Goal: Find specific page/section

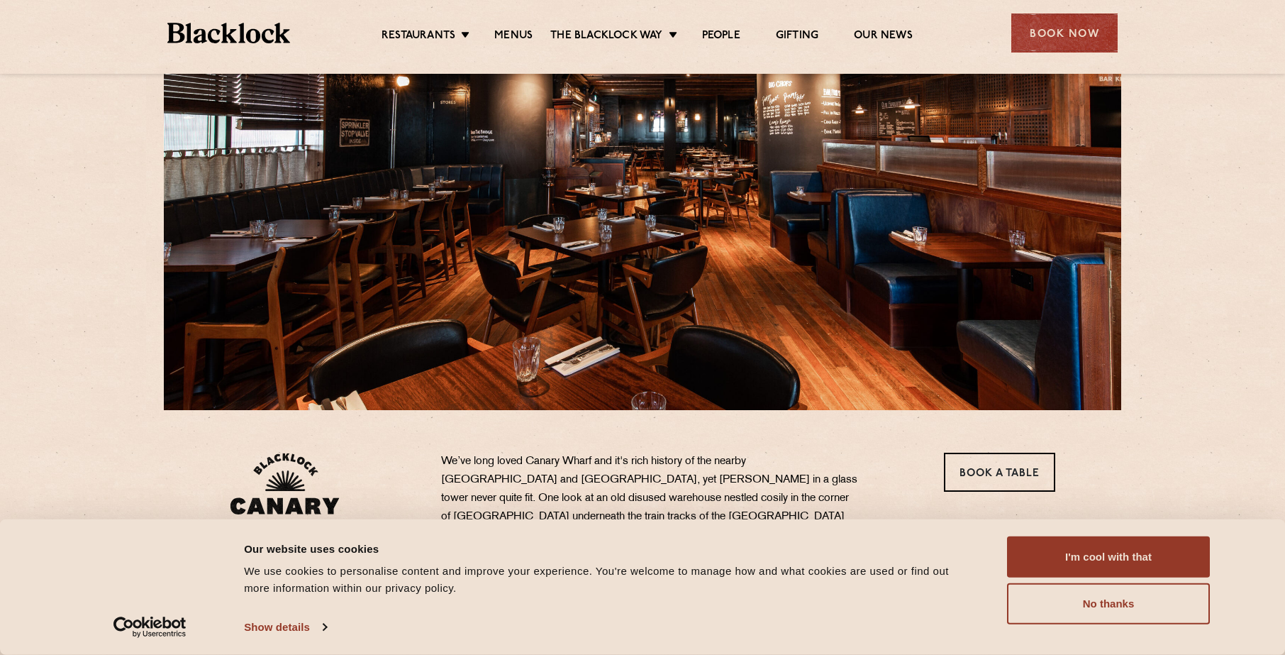
scroll to position [142, 0]
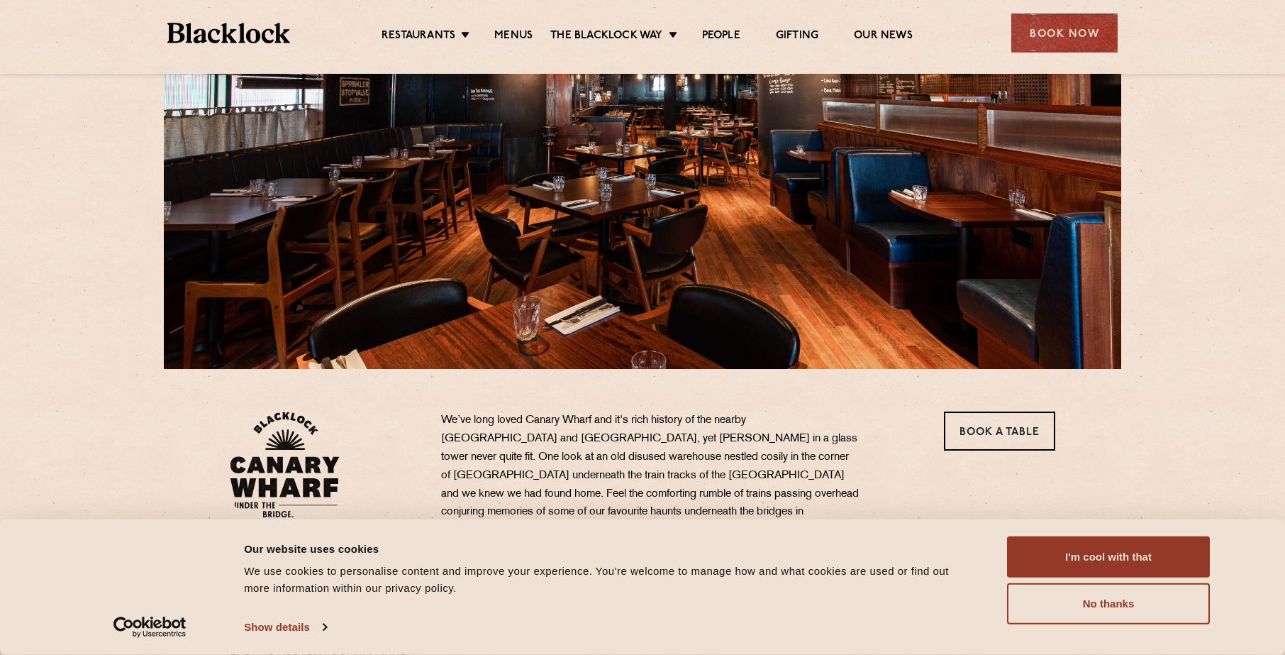
drag, startPoint x: 1054, startPoint y: 544, endPoint x: 1035, endPoint y: 533, distance: 21.7
click at [1051, 541] on button "I'm cool with that" at bounding box center [1108, 556] width 203 height 41
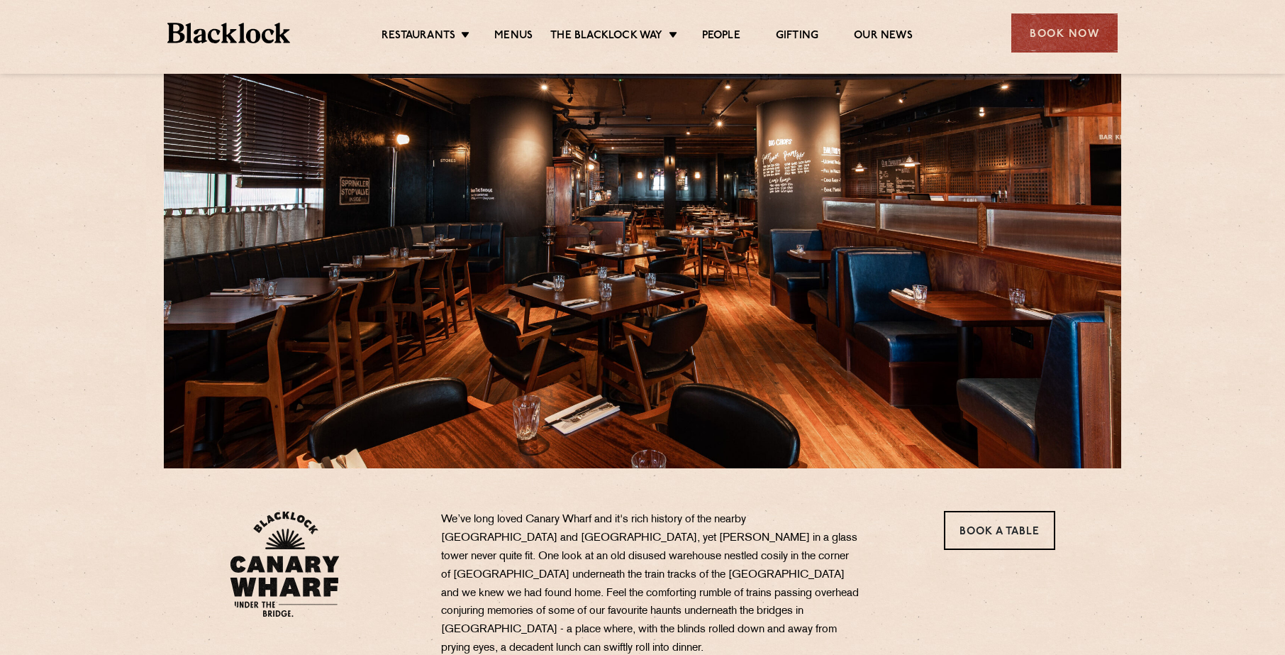
scroll to position [0, 0]
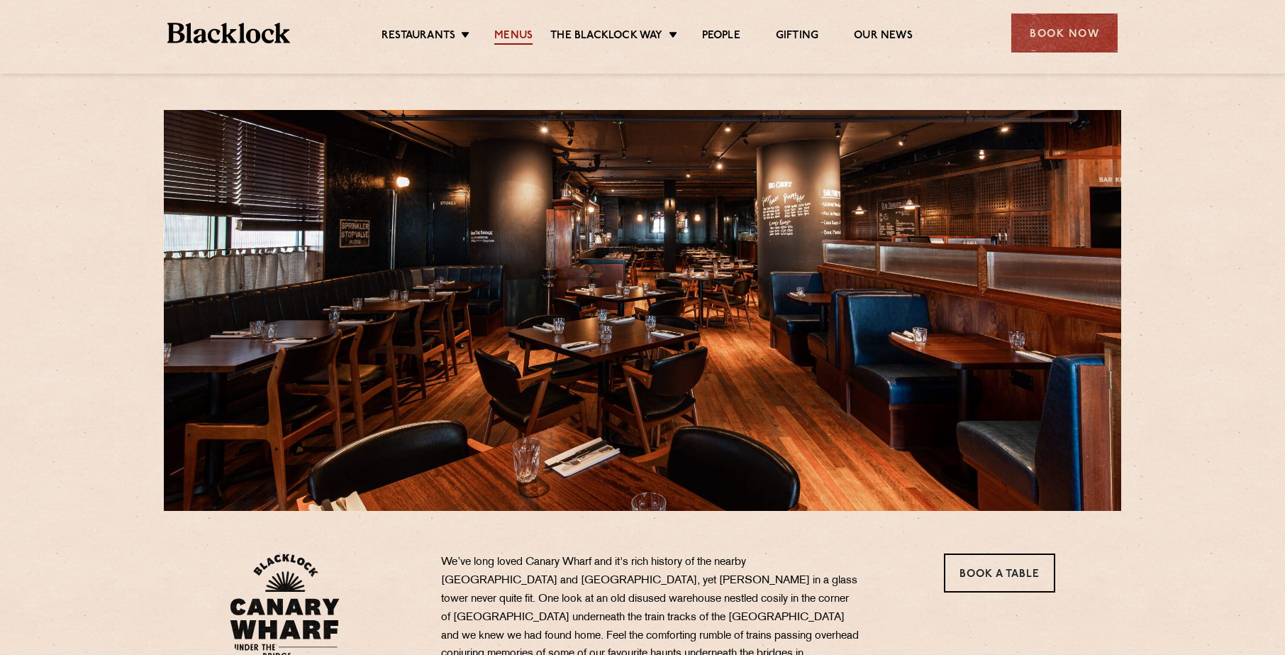
click at [520, 33] on link "Menus" at bounding box center [513, 37] width 38 height 16
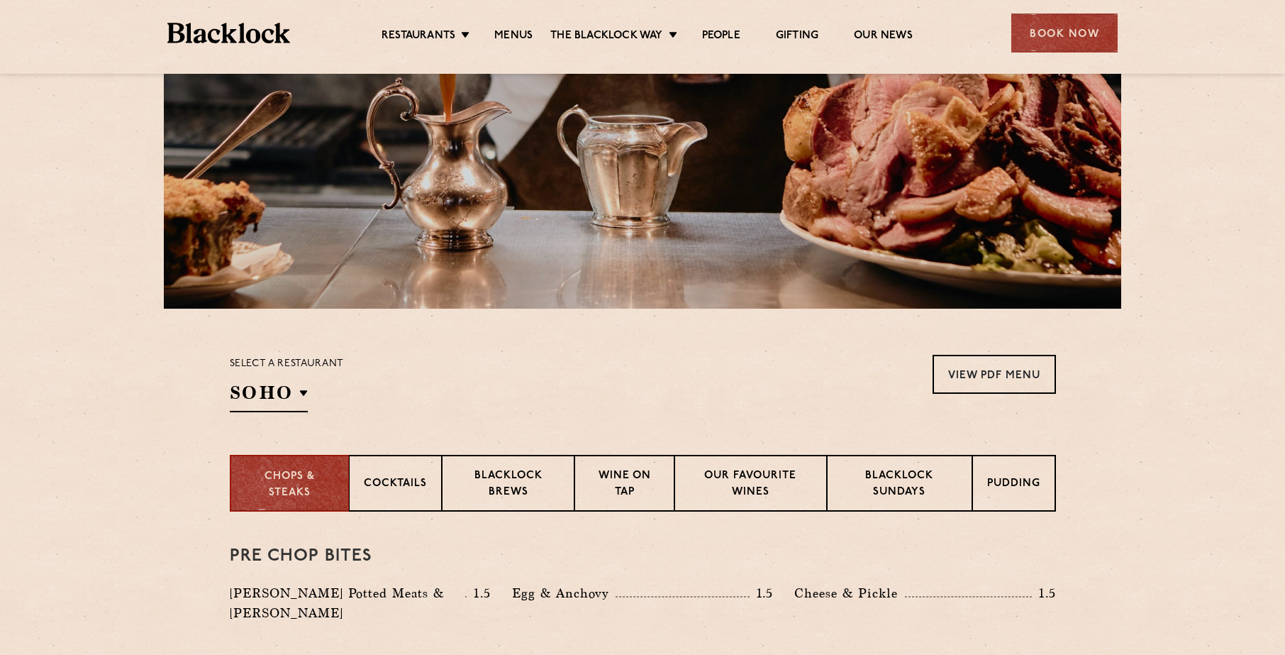
scroll to position [213, 0]
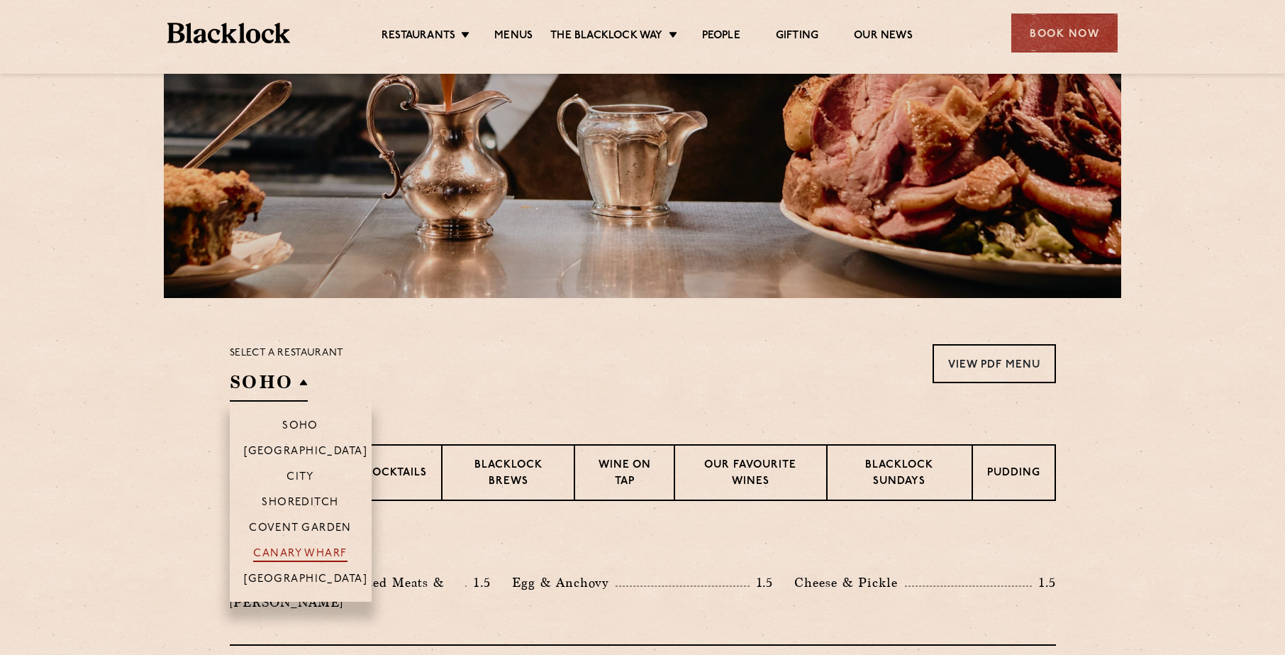
click at [296, 559] on p "Canary Wharf" at bounding box center [300, 554] width 94 height 14
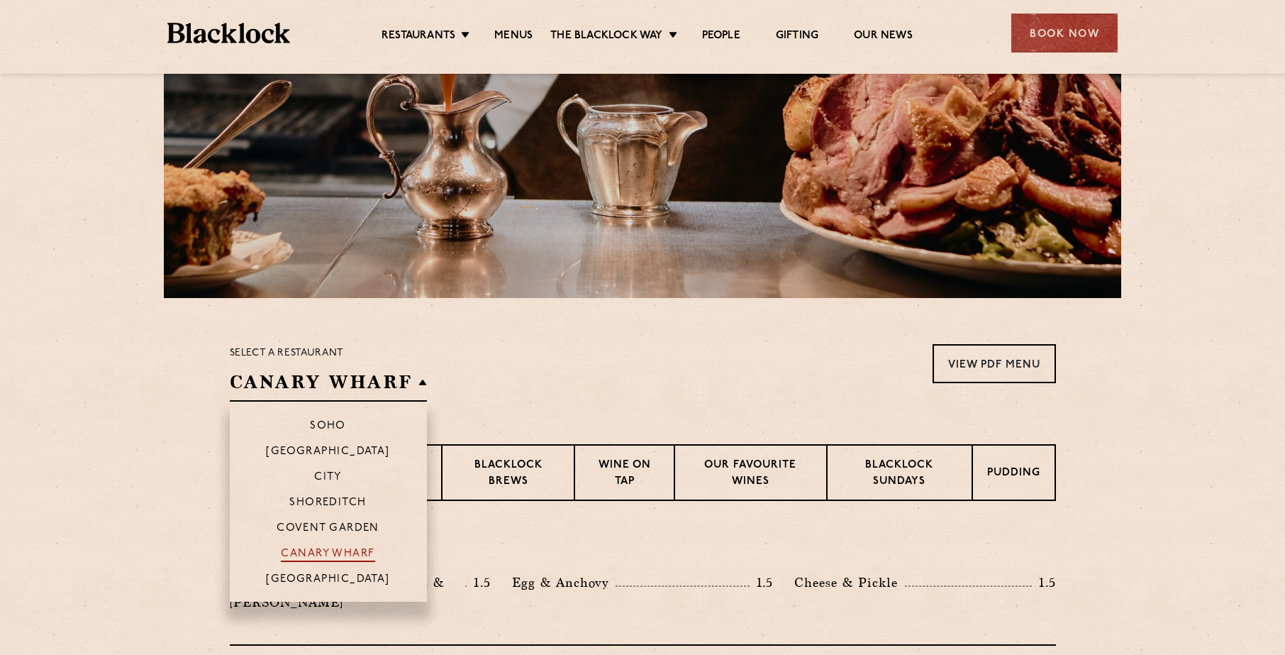
click at [313, 554] on p "Canary Wharf" at bounding box center [328, 554] width 94 height 14
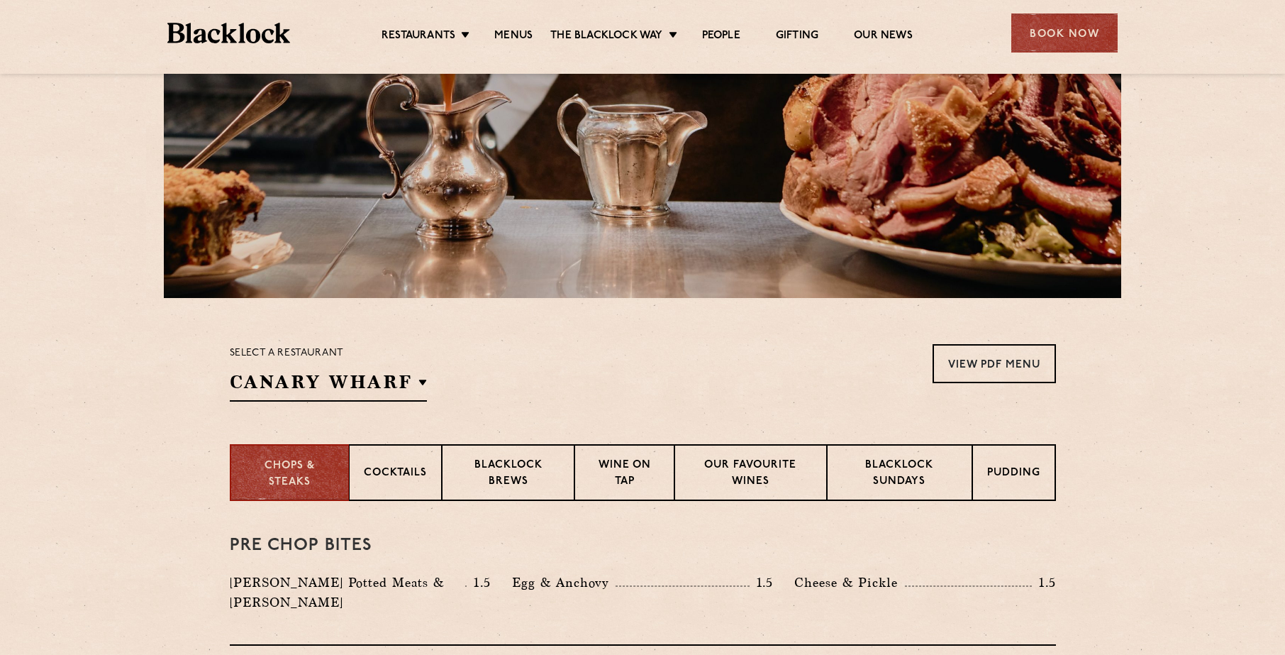
click at [592, 346] on div "Select a restaurant [GEOGRAPHIC_DATA] Soho [GEOGRAPHIC_DATA] [GEOGRAPHIC_DATA] …" at bounding box center [643, 372] width 826 height 57
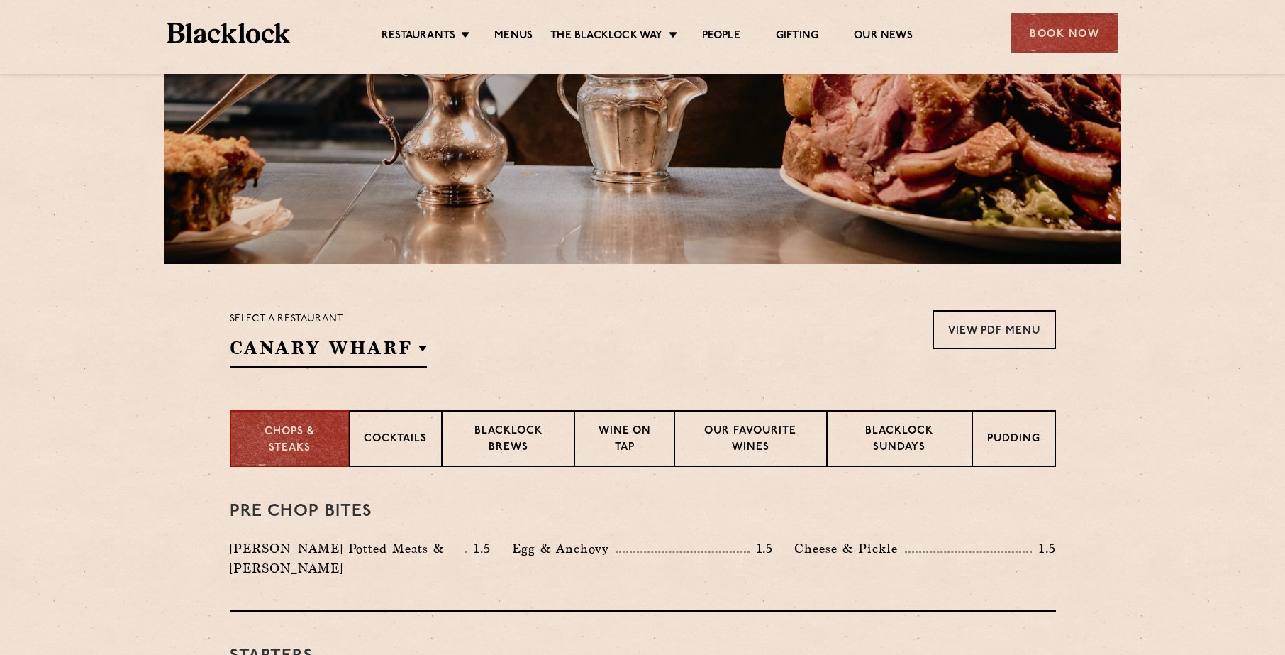
scroll to position [0, 0]
